Goal: Information Seeking & Learning: Learn about a topic

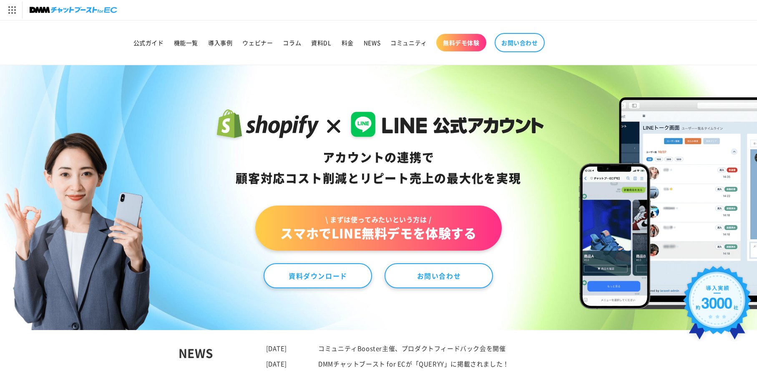
click at [41, 7] on img at bounding box center [74, 10] width 88 height 12
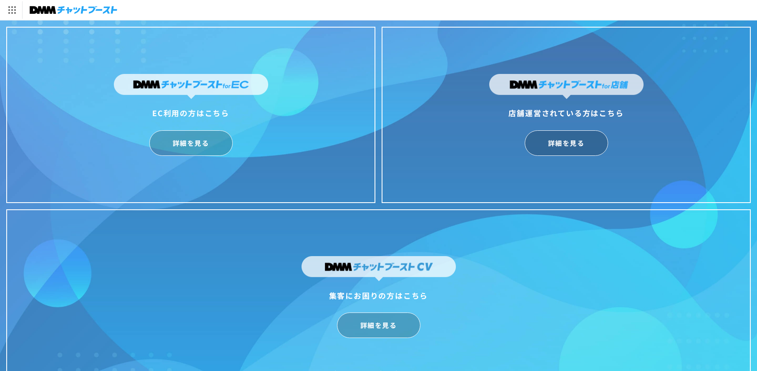
click at [92, 7] on img at bounding box center [74, 10] width 88 height 12
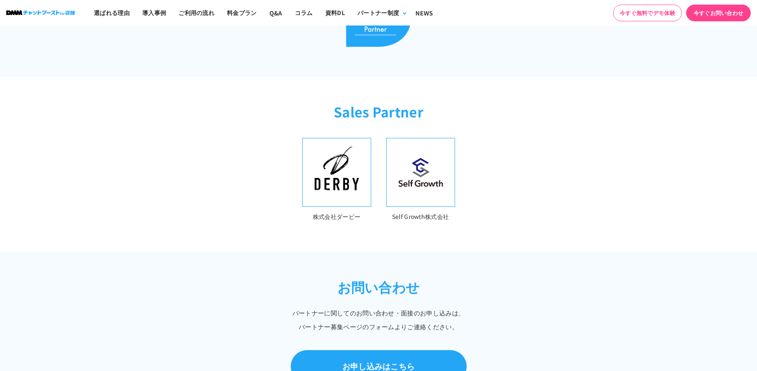
scroll to position [257, 0]
drag, startPoint x: 313, startPoint y: 215, endPoint x: 362, endPoint y: 215, distance: 49.2
click at [363, 215] on p "株式会社ダービー" at bounding box center [337, 216] width 69 height 10
copy p "株式会社ダービー"
drag, startPoint x: 392, startPoint y: 214, endPoint x: 463, endPoint y: 214, distance: 70.9
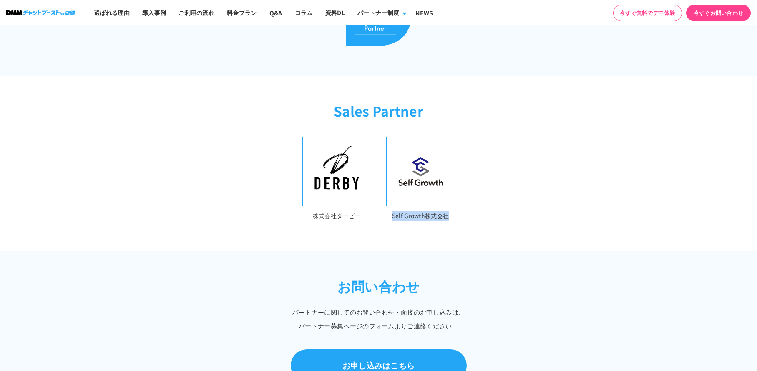
click at [463, 214] on div "株式会社ダービー Self Growth株式会社" at bounding box center [379, 194] width 534 height 114
copy p "Self Growth株式会社"
click at [371, 113] on h2 "Sales Partner" at bounding box center [378, 115] width 757 height 28
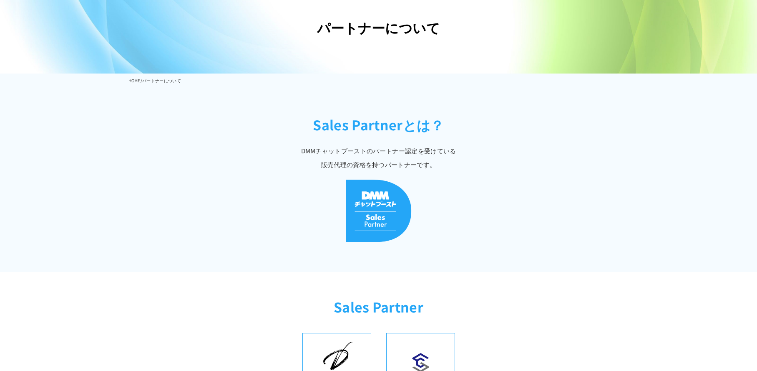
scroll to position [0, 0]
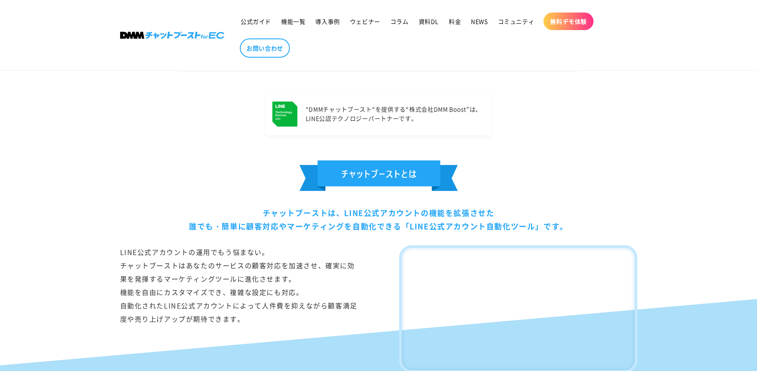
scroll to position [484, 0]
